Goal: Task Accomplishment & Management: Complete application form

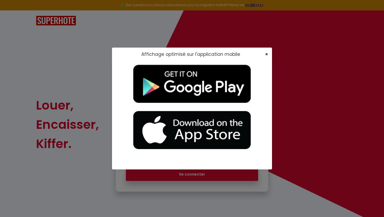
type input "[EMAIL_ADDRESS][DOMAIN_NAME]"
click at [233, 54] on span "×" at bounding box center [266, 54] width 3 height 7
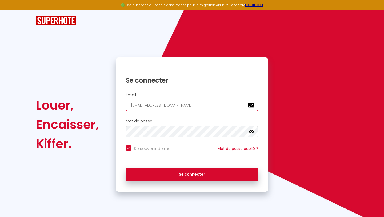
click at [185, 105] on input "[EMAIL_ADDRESS][DOMAIN_NAME]" at bounding box center [192, 104] width 132 height 11
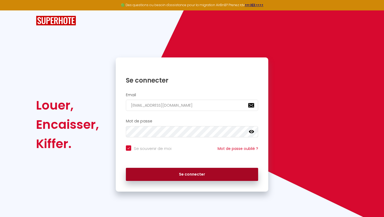
click at [166, 172] on button "Se connecter" at bounding box center [192, 173] width 132 height 13
checkbox input "true"
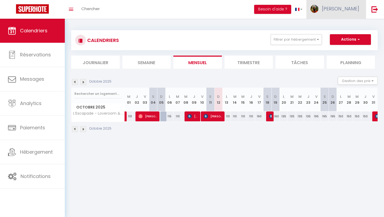
click at [233, 9] on span "[PERSON_NAME]" at bounding box center [340, 8] width 37 height 7
click at [233, 13] on link "[PERSON_NAME]" at bounding box center [335, 9] width 59 height 19
click at [233, 37] on link "Équipe" at bounding box center [344, 36] width 39 height 9
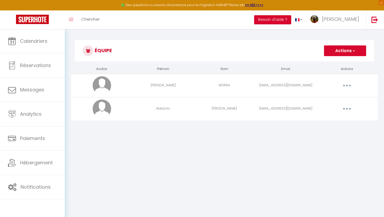
click at [233, 50] on button "Actions" at bounding box center [345, 50] width 42 height 11
click at [233, 63] on link "Ajouter un nouvel utilisateur" at bounding box center [334, 62] width 63 height 7
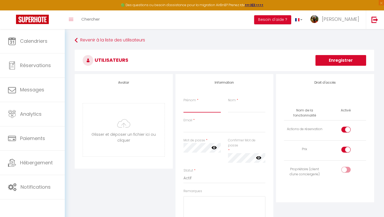
click at [197, 106] on input "Prénom" at bounding box center [202, 108] width 38 height 10
type input "Laetitia"
click at [233, 108] on input "Nom" at bounding box center [247, 108] width 38 height 10
type input "STEINBAUER"
click at [205, 130] on input "Email" at bounding box center [224, 128] width 82 height 10
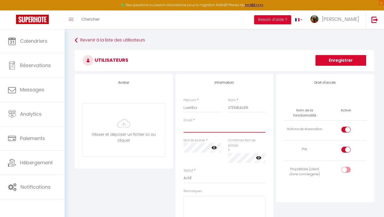
paste input "[URL][DOMAIN_NAME]"
drag, startPoint x: 266, startPoint y: 128, endPoint x: 181, endPoint y: 135, distance: 85.6
click at [181, 135] on div "Email * [URL][DOMAIN_NAME]" at bounding box center [224, 128] width 89 height 20
click at [195, 121] on div "Email * [URL][DOMAIN_NAME]" at bounding box center [224, 125] width 82 height 15
drag, startPoint x: 184, startPoint y: 129, endPoint x: 275, endPoint y: 120, distance: 91.4
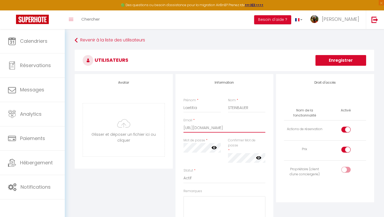
click at [233, 120] on div "Avatar [PERSON_NAME] et déposer un fichier ici ou cliquer Ooops, something wron…" at bounding box center [224, 171] width 302 height 194
drag, startPoint x: 242, startPoint y: 130, endPoint x: 173, endPoint y: 122, distance: 69.8
click at [173, 122] on div "Avatar [PERSON_NAME] et déposer un fichier ici ou cliquer Ooops, something wron…" at bounding box center [224, 171] width 302 height 194
drag, startPoint x: 239, startPoint y: 127, endPoint x: 179, endPoint y: 127, distance: 60.5
click at [179, 127] on div "Information Prénom * [PERSON_NAME] * STEINBAUER Email * NXIao2Tu/view?usp=shari…" at bounding box center [224, 171] width 98 height 194
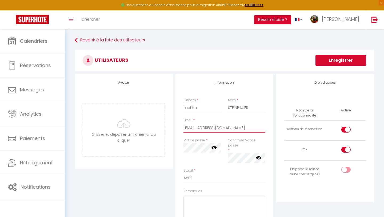
type input "[EMAIL_ADDRESS][DOMAIN_NAME]"
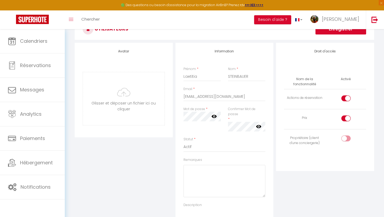
scroll to position [31, 0]
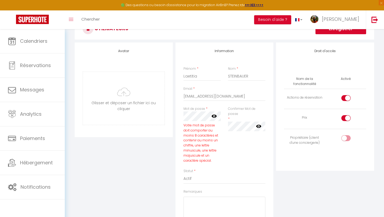
click at [214, 116] on icon at bounding box center [213, 115] width 5 height 5
click at [229, 115] on div "Mot de passe * Votre mot de passe doit comporter au moins 8 caractères et conte…" at bounding box center [224, 137] width 89 height 62
click at [180, 125] on div "Mot de passe * Votre mot de passe doit comporter au moins 8 caractères et conte…" at bounding box center [202, 137] width 45 height 62
click at [233, 118] on div "Mot de passe * Votre mot de passe doit comporter au moins 8 caractères et conte…" at bounding box center [224, 137] width 89 height 62
click at [233, 117] on div "Mot de passe * Votre mot de passe doit comporter au moins 8 caractères et conte…" at bounding box center [224, 137] width 89 height 62
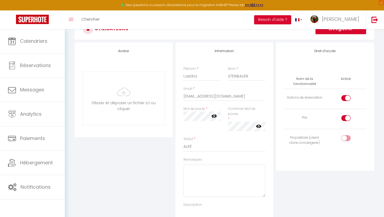
click at [233, 120] on div "Confirmer Mot de passe * false" at bounding box center [247, 118] width 38 height 25
click at [218, 167] on textarea "Remarques" at bounding box center [224, 180] width 82 height 32
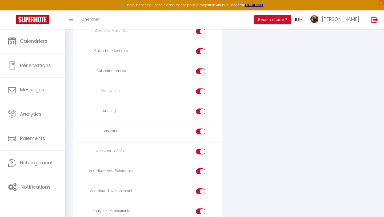
scroll to position [340, 0]
click at [200, 130] on div at bounding box center [200, 130] width 9 height 6
click at [201, 130] on input "checkbox" at bounding box center [205, 131] width 9 height 8
checkbox input "false"
click at [201, 149] on input "checkbox" at bounding box center [205, 151] width 9 height 8
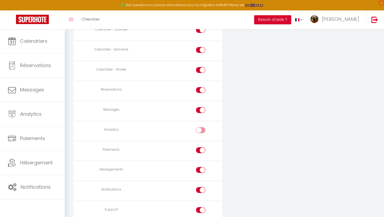
checkbox input "false"
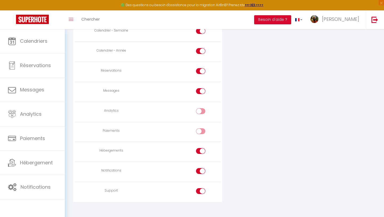
scroll to position [360, 0]
click at [200, 148] on div at bounding box center [200, 150] width 9 height 6
click at [201, 148] on input "checkbox" at bounding box center [205, 151] width 9 height 8
checkbox input "false"
click at [199, 169] on div at bounding box center [200, 170] width 9 height 6
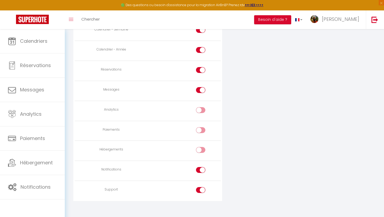
click at [201, 169] on input "checkbox" at bounding box center [205, 171] width 9 height 8
checkbox input "false"
click at [199, 188] on div at bounding box center [200, 190] width 9 height 6
click at [201, 188] on input "checkbox" at bounding box center [205, 191] width 9 height 8
checkbox input "false"
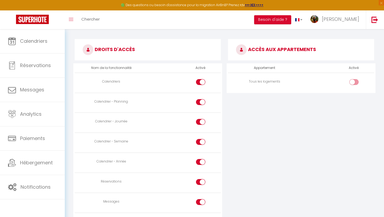
scroll to position [209, 0]
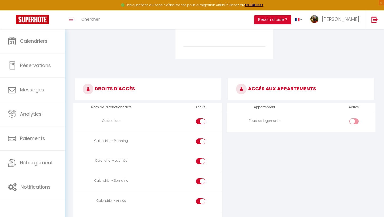
click at [233, 122] on div at bounding box center [353, 121] width 9 height 6
click at [233, 122] on input "checkbox" at bounding box center [358, 122] width 9 height 8
checkbox input "true"
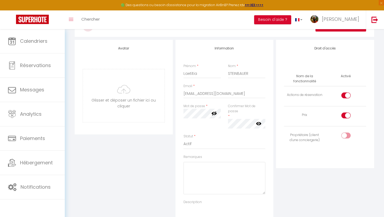
scroll to position [0, 0]
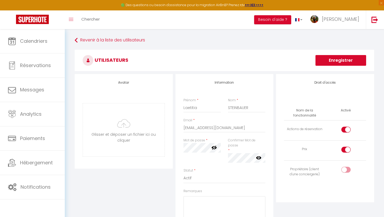
click at [233, 62] on button "Enregistrer" at bounding box center [340, 60] width 51 height 11
